Goal: Transaction & Acquisition: Obtain resource

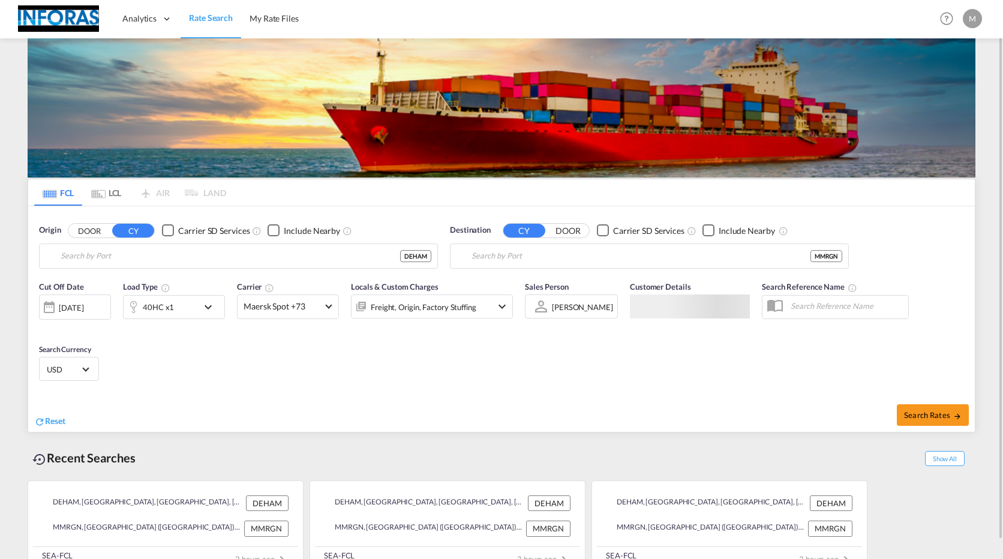
type input "[GEOGRAPHIC_DATA], [GEOGRAPHIC_DATA]"
click at [587, 259] on input "Rangoon (Yangon), MMRGN" at bounding box center [656, 256] width 371 height 18
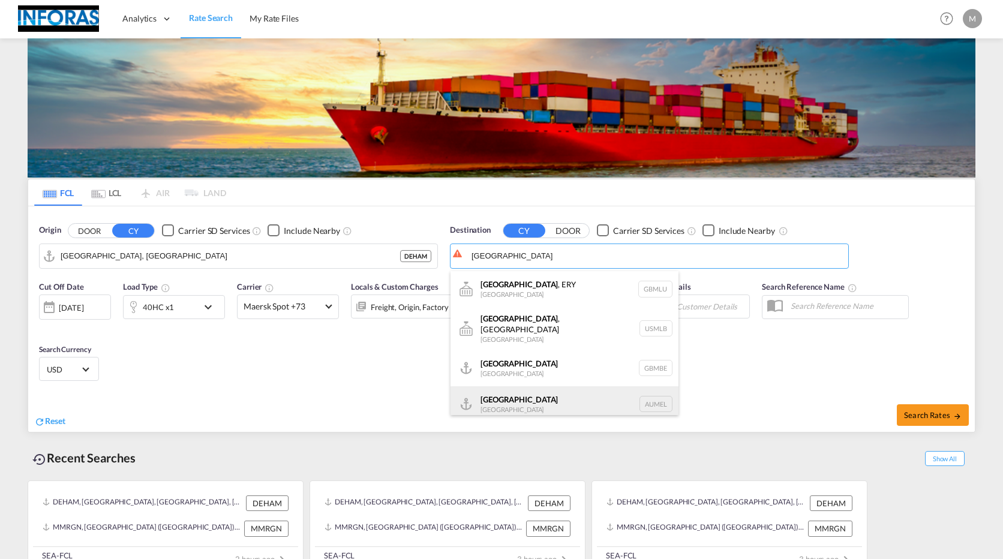
click at [506, 401] on div "[GEOGRAPHIC_DATA] [GEOGRAPHIC_DATA] AUMEL" at bounding box center [564, 404] width 228 height 36
type input "[GEOGRAPHIC_DATA], [GEOGRAPHIC_DATA]"
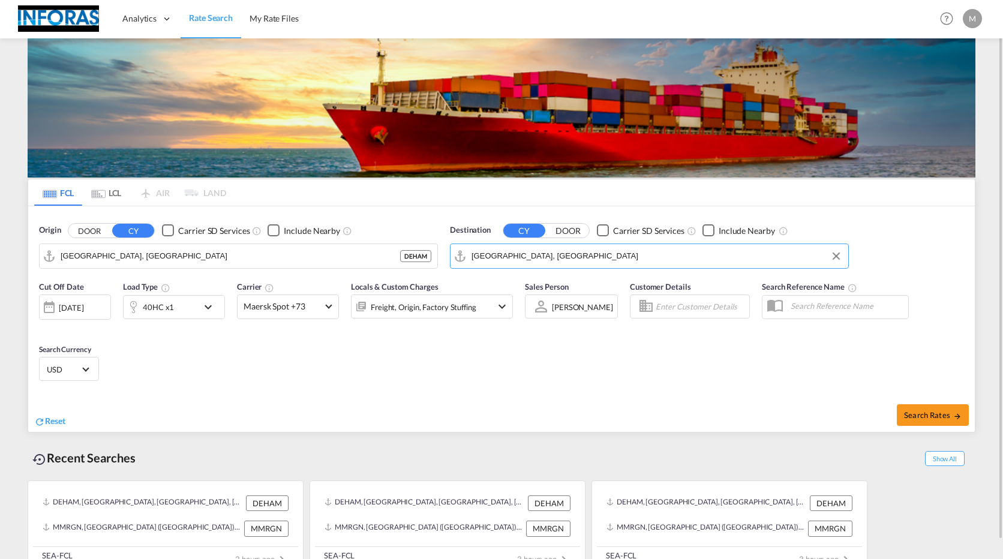
click at [181, 312] on div "40HC x1" at bounding box center [161, 307] width 74 height 24
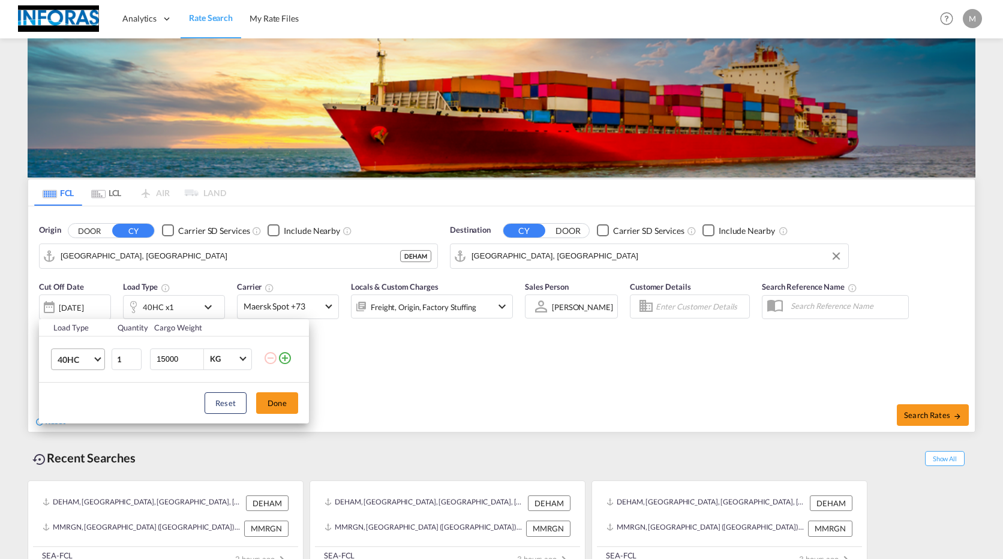
click at [93, 359] on md-select-value "40HC" at bounding box center [80, 359] width 48 height 20
click at [76, 304] on div "20GP" at bounding box center [68, 302] width 21 height 12
click at [275, 403] on button "Done" at bounding box center [277, 403] width 42 height 22
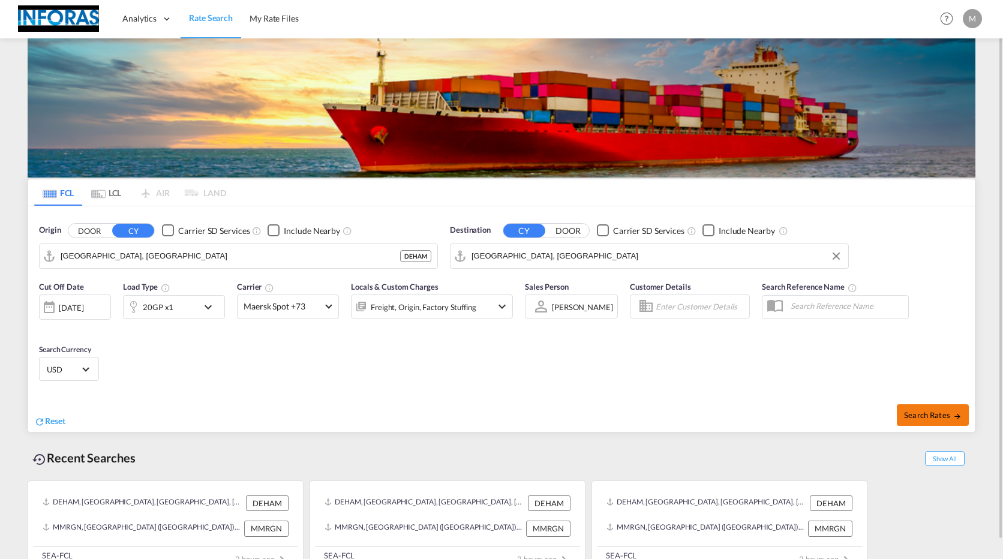
click at [945, 416] on span "Search Rates" at bounding box center [933, 415] width 58 height 10
type input "DEHAM to AUMEL / [DATE]"
